Goal: Share content: Share content

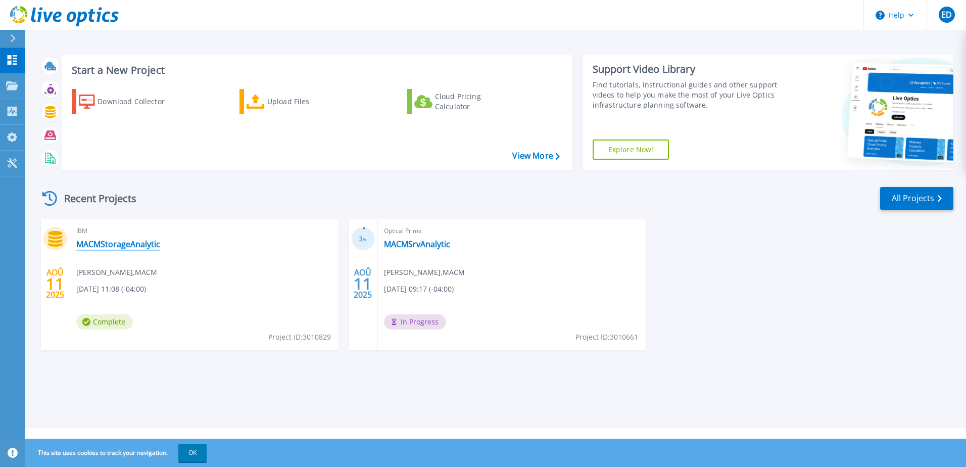
click at [132, 241] on link "MACMStorageAnalytic" at bounding box center [118, 244] width 84 height 10
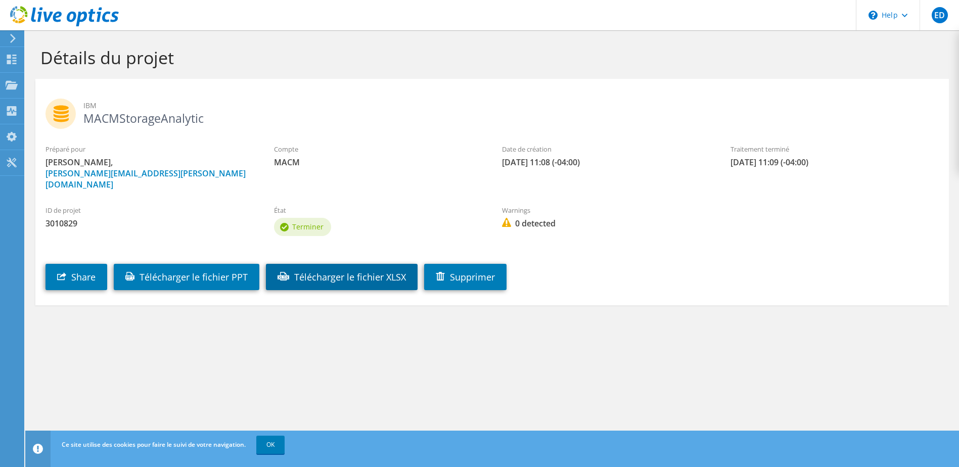
click at [394, 264] on link "Télécharger le fichier XLSX" at bounding box center [342, 277] width 152 height 26
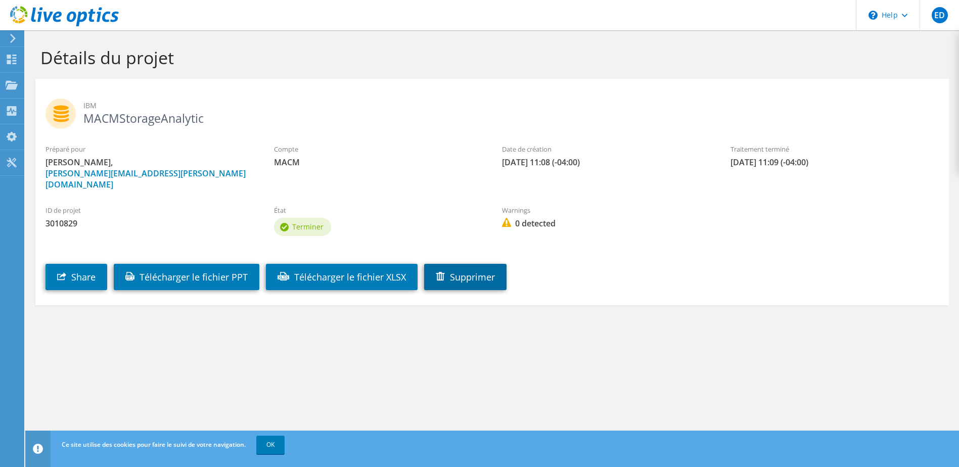
click at [492, 266] on link "Supprimer" at bounding box center [465, 277] width 82 height 26
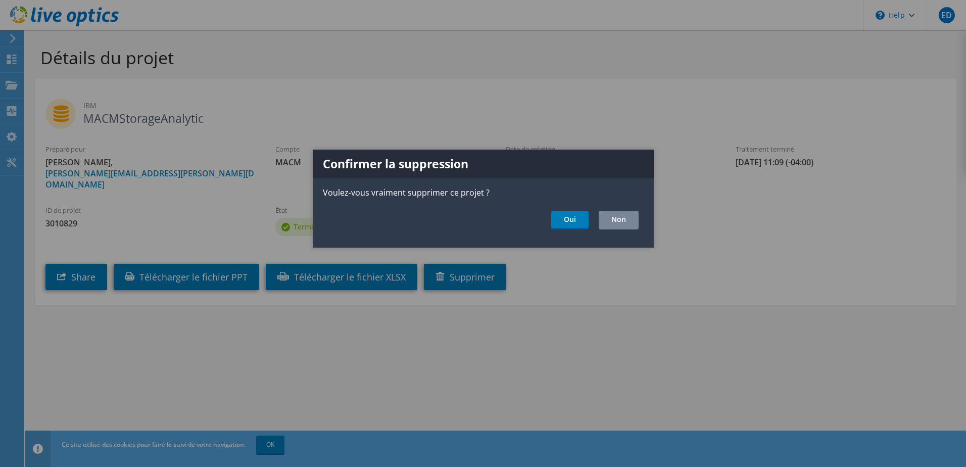
click at [619, 217] on link "Non" at bounding box center [619, 220] width 40 height 19
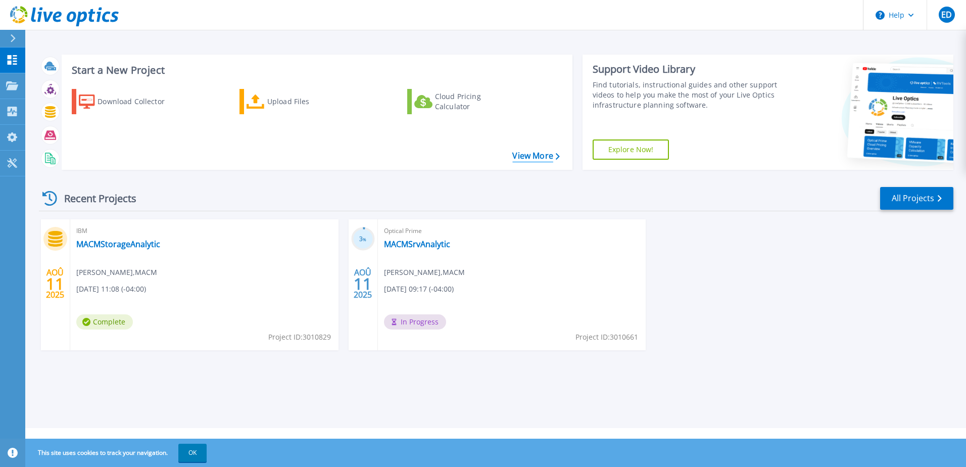
click at [529, 158] on link "View More" at bounding box center [536, 156] width 47 height 10
click at [457, 101] on div "Cloud Pricing Calculator" at bounding box center [475, 101] width 81 height 20
click at [758, 306] on div "AOÛ 11 2025 IBM MACMStorageAnalytic Eric Desrosiers , MACM 08/11/2025, 11:08 (-…" at bounding box center [492, 294] width 923 height 151
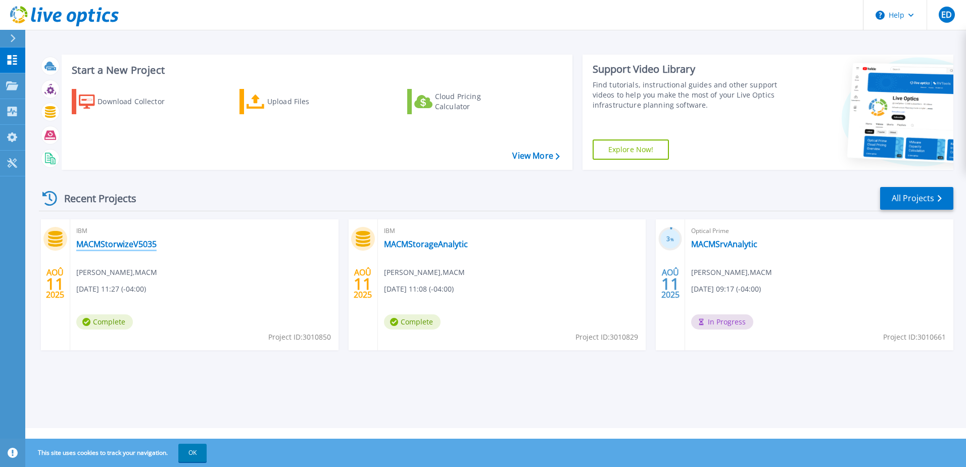
click at [142, 248] on link "MACMStorwizeV5035" at bounding box center [116, 244] width 80 height 10
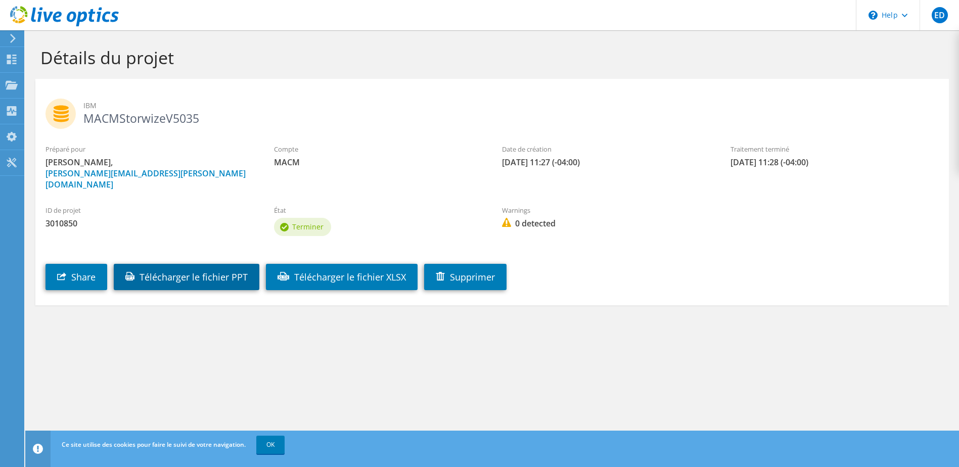
click at [228, 266] on link "Télécharger le fichier PPT" at bounding box center [187, 277] width 146 height 26
click at [298, 368] on div "Détails du projet IBM MACMStorwizeV5035 Préparé pour Eric Desrosiers, eric.desr…" at bounding box center [492, 248] width 934 height 437
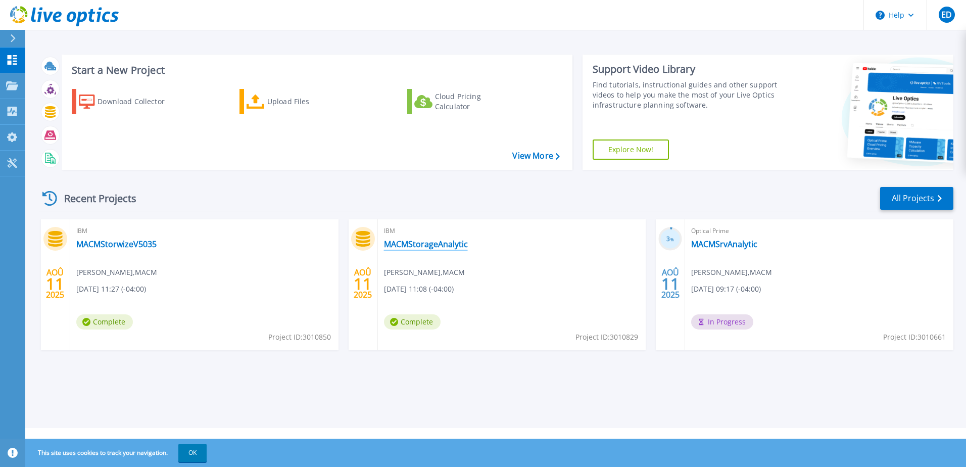
click at [438, 243] on link "MACMStorageAnalytic" at bounding box center [426, 244] width 84 height 10
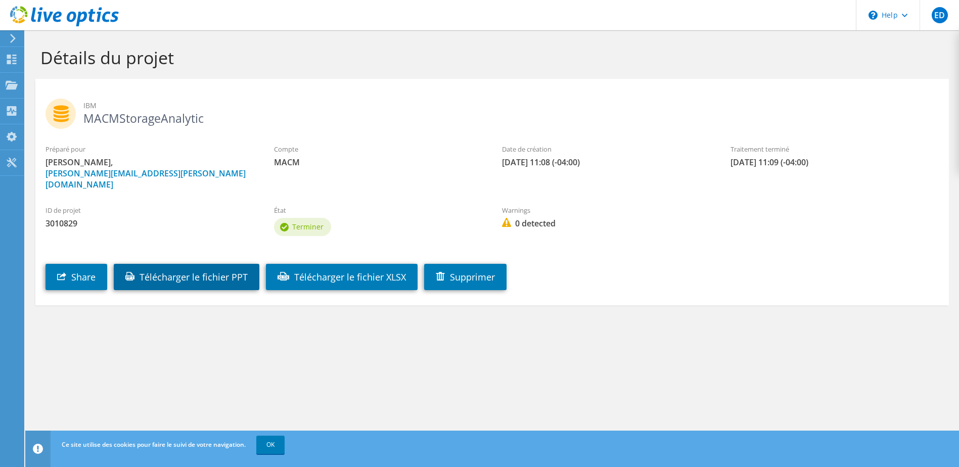
click at [237, 271] on link "Télécharger le fichier PPT" at bounding box center [187, 277] width 146 height 26
click at [89, 273] on link "Share" at bounding box center [76, 277] width 62 height 26
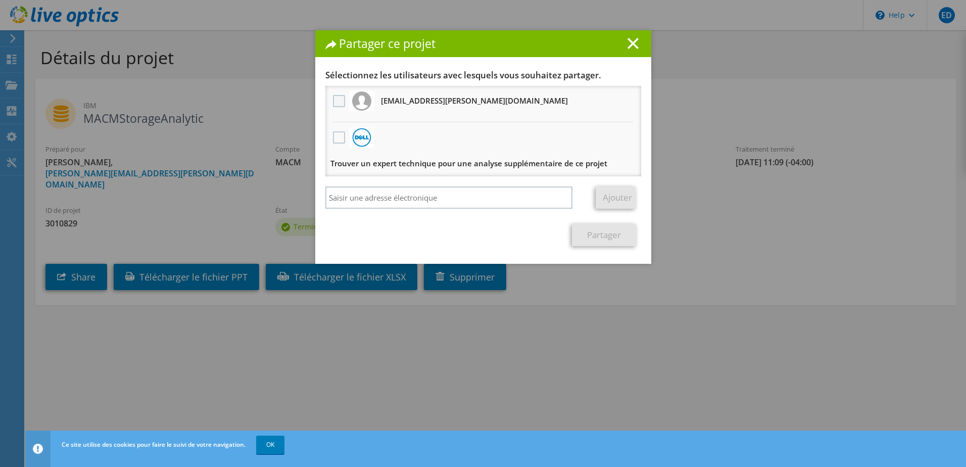
click at [333, 97] on label at bounding box center [340, 101] width 15 height 12
click at [0, 0] on input "checkbox" at bounding box center [0, 0] width 0 height 0
click at [608, 238] on link "Partager" at bounding box center [604, 235] width 64 height 22
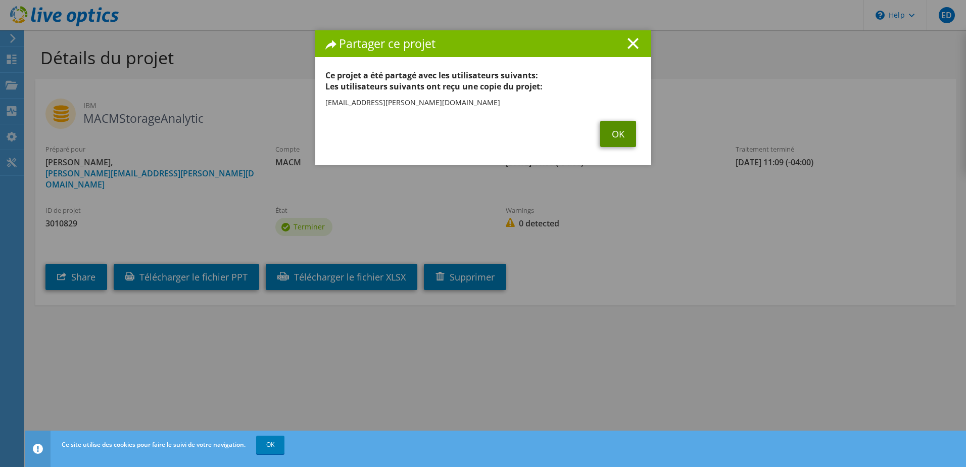
click at [609, 134] on link "OK" at bounding box center [618, 134] width 36 height 26
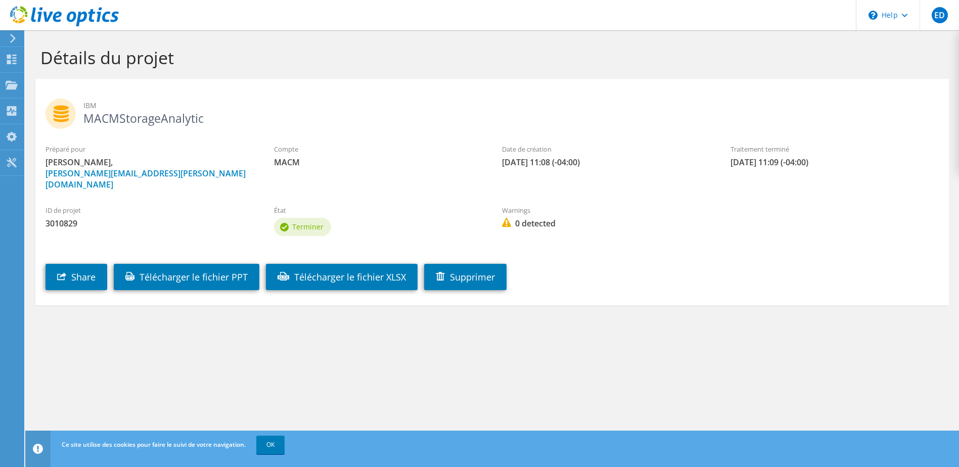
click at [14, 37] on use at bounding box center [13, 38] width 6 height 9
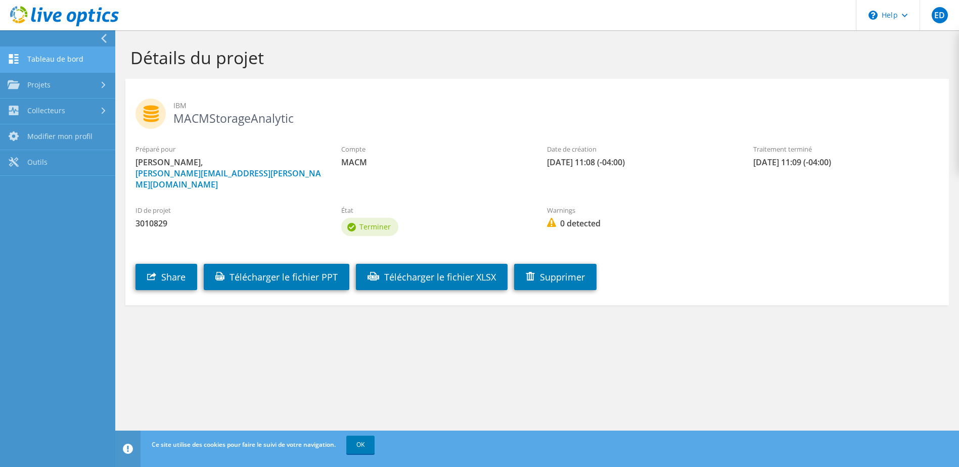
click at [49, 61] on link "Tableau de bord" at bounding box center [57, 60] width 115 height 26
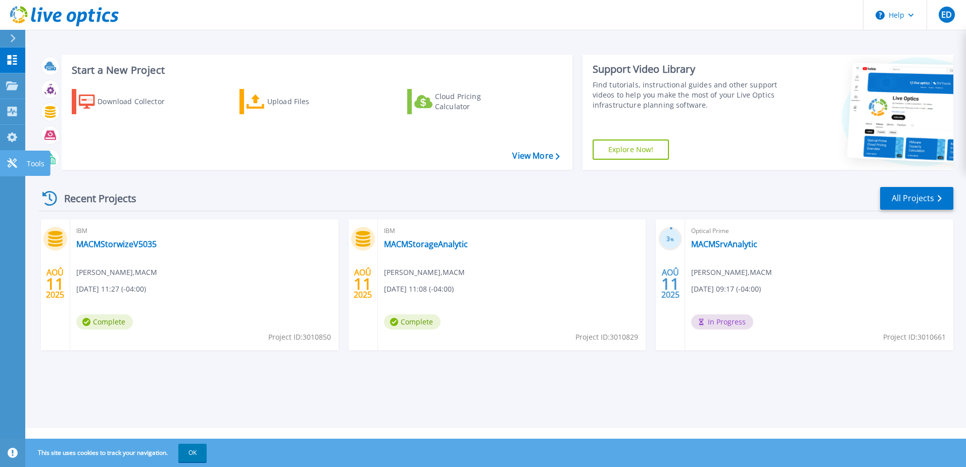
click at [2, 164] on link "Tools Tools" at bounding box center [12, 164] width 25 height 26
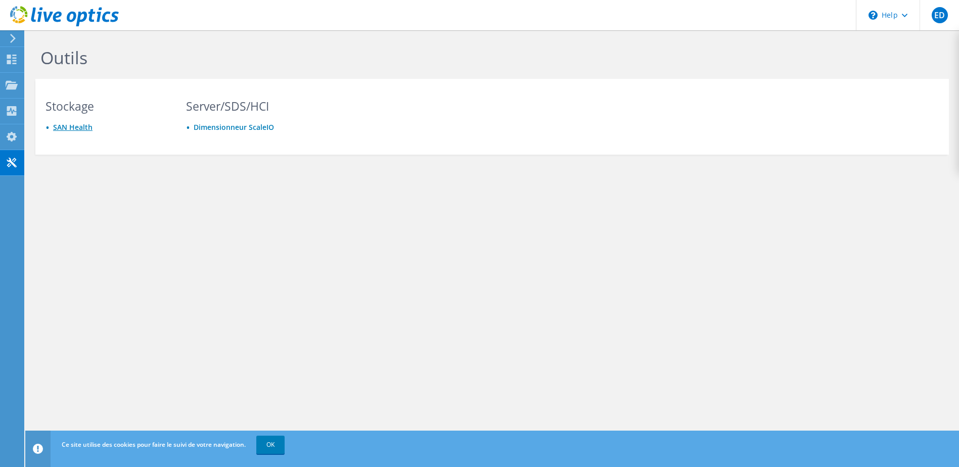
click at [80, 129] on link "SAN Health" at bounding box center [72, 127] width 39 height 10
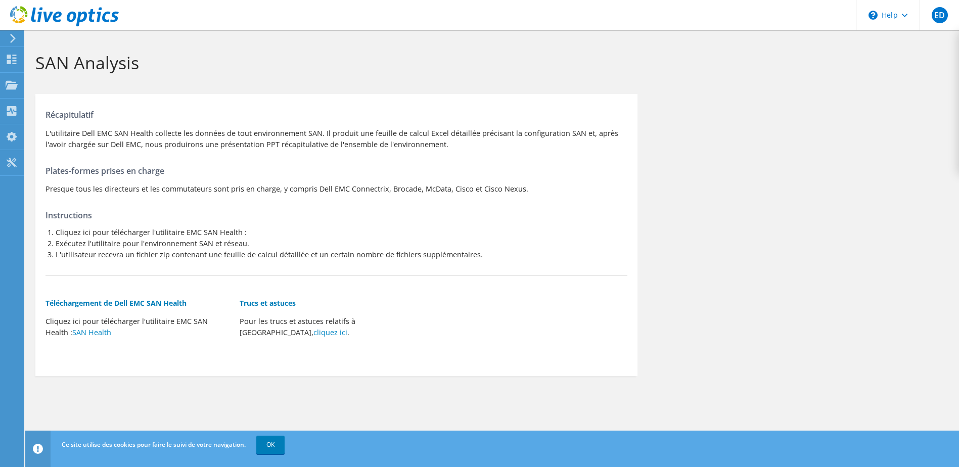
click at [13, 32] on div at bounding box center [59, 17] width 119 height 34
click at [12, 42] on icon at bounding box center [13, 38] width 8 height 9
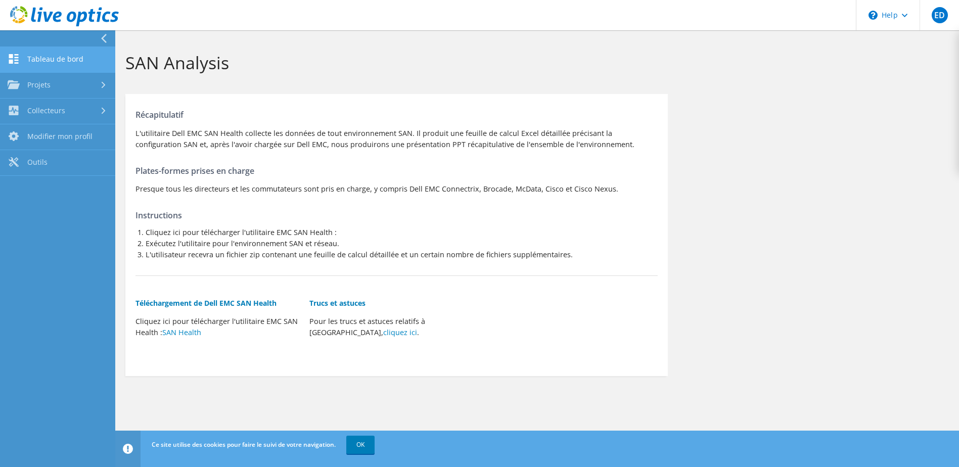
click at [37, 62] on link "Tableau de bord" at bounding box center [57, 60] width 115 height 26
